Goal: Participate in discussion: Engage in conversation with other users on a specific topic

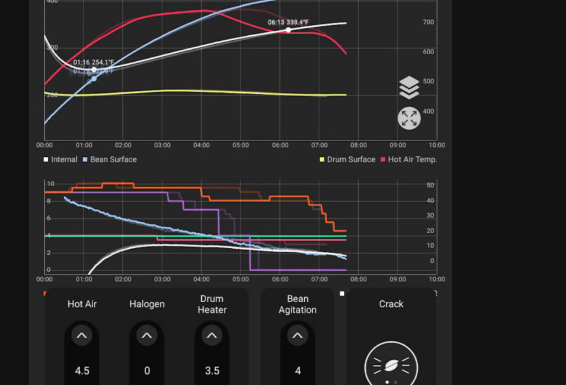
scroll to position [244, 0]
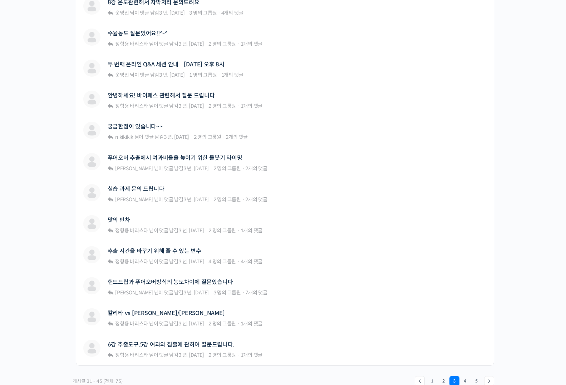
scroll to position [405, 0]
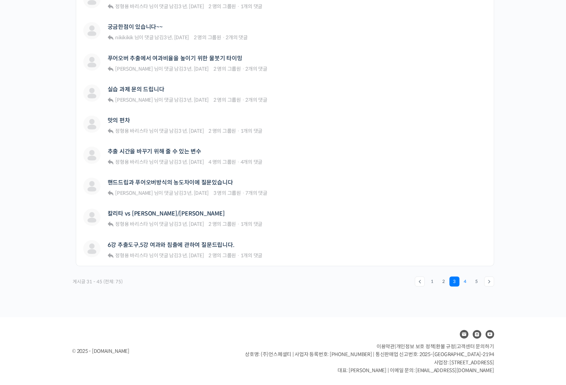
click at [464, 280] on link "4" at bounding box center [465, 282] width 10 height 10
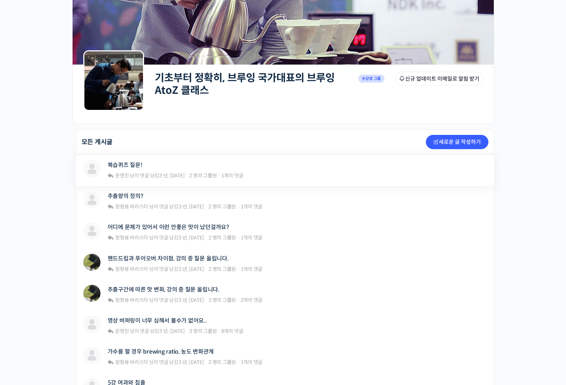
scroll to position [270, 0]
